Goal: Find specific page/section: Find specific page/section

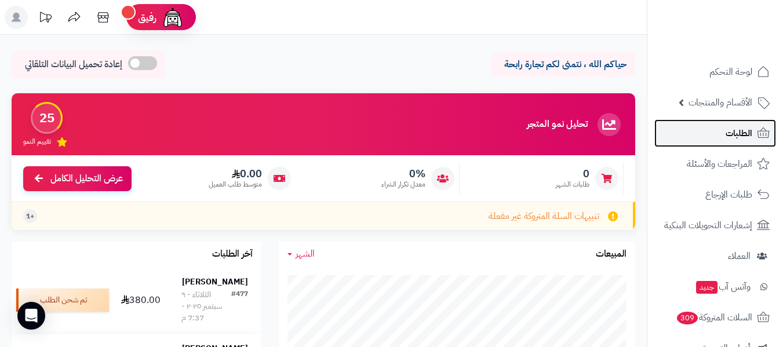
click at [739, 135] on span "الطلبات" at bounding box center [739, 133] width 27 height 16
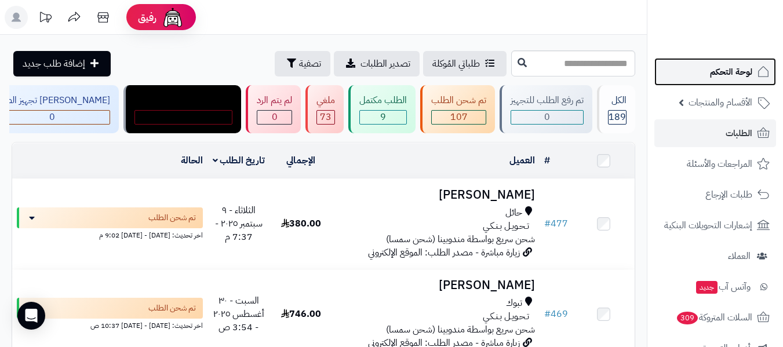
click at [706, 71] on link "لوحة التحكم" at bounding box center [716, 72] width 122 height 28
